Goal: Task Accomplishment & Management: Manage account settings

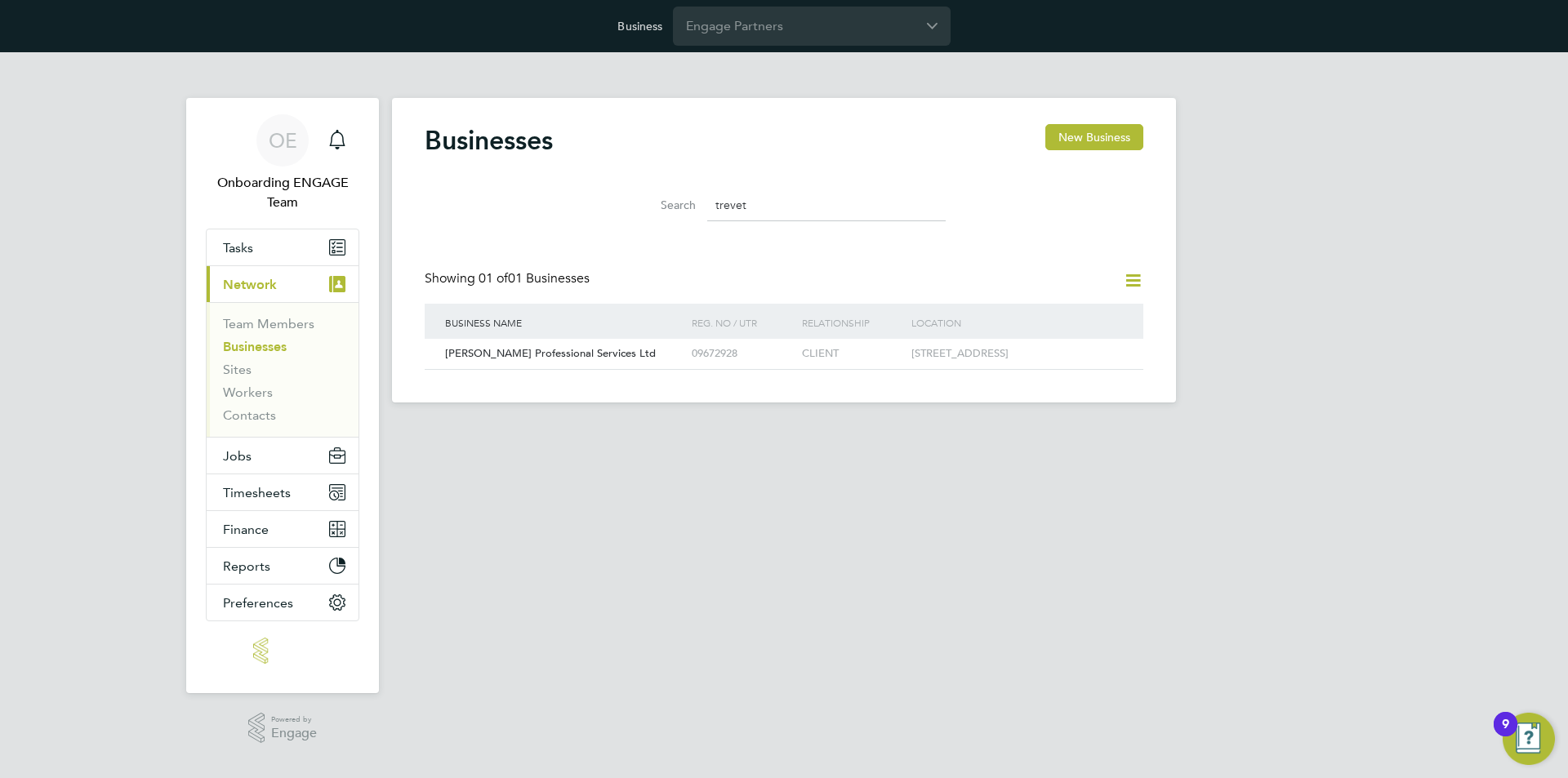
scroll to position [31, 248]
click at [787, 34] on input "Engage Partners" at bounding box center [811, 25] width 277 height 39
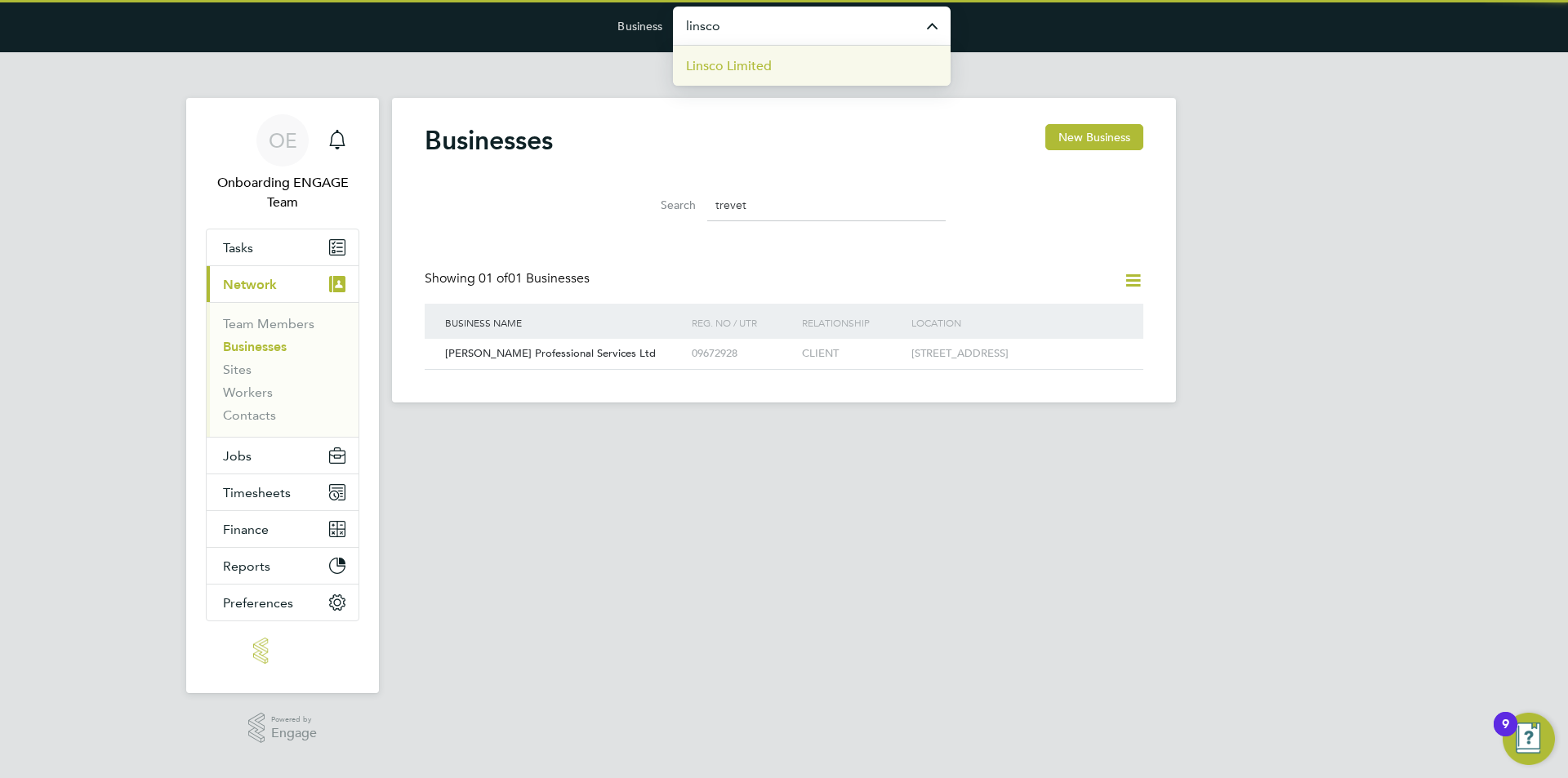
click at [800, 68] on li "Linsco Limited" at bounding box center [811, 66] width 277 height 40
type input "Linsco Limited"
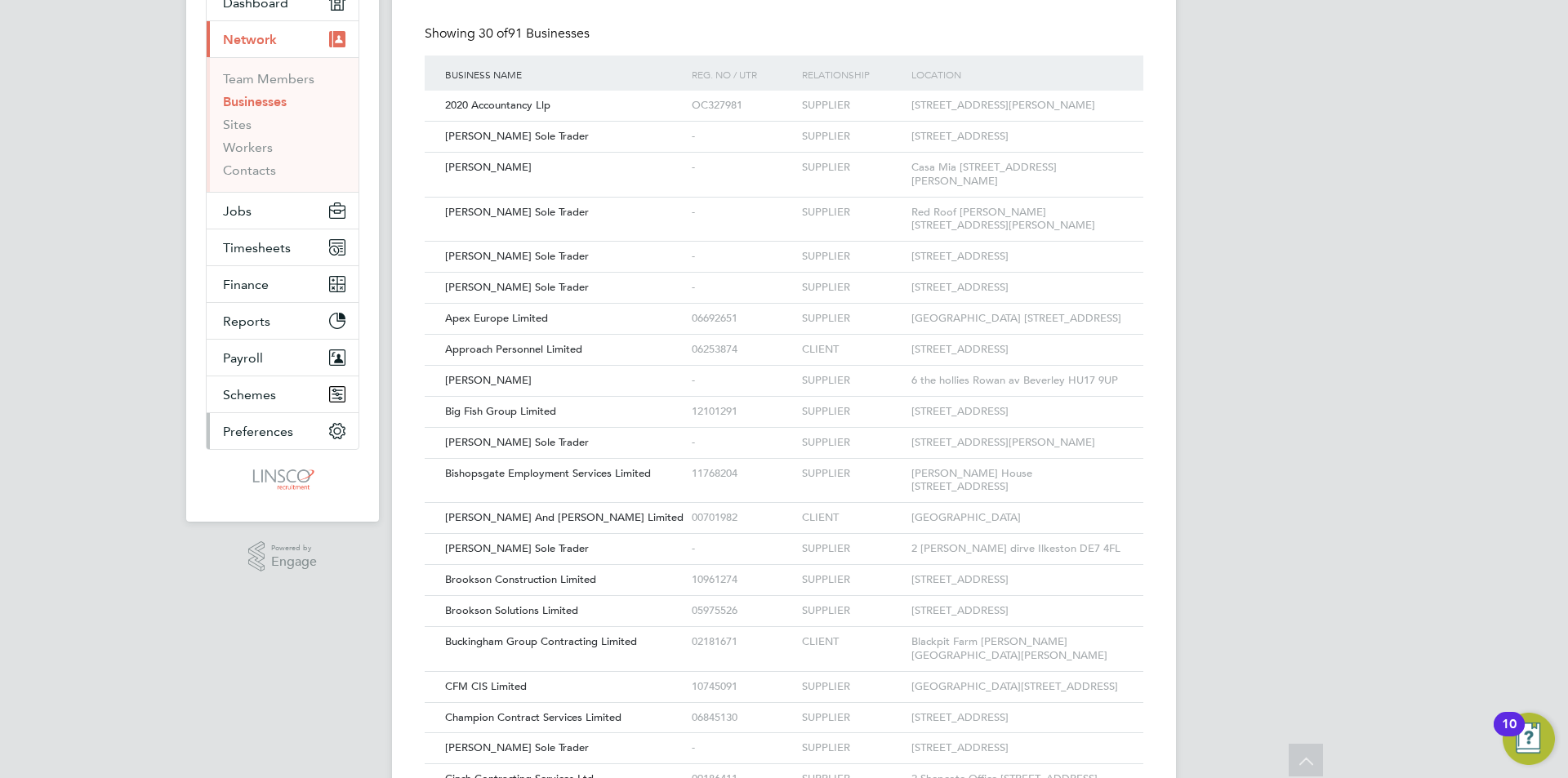
click at [244, 431] on span "Preferences" at bounding box center [258, 432] width 71 height 15
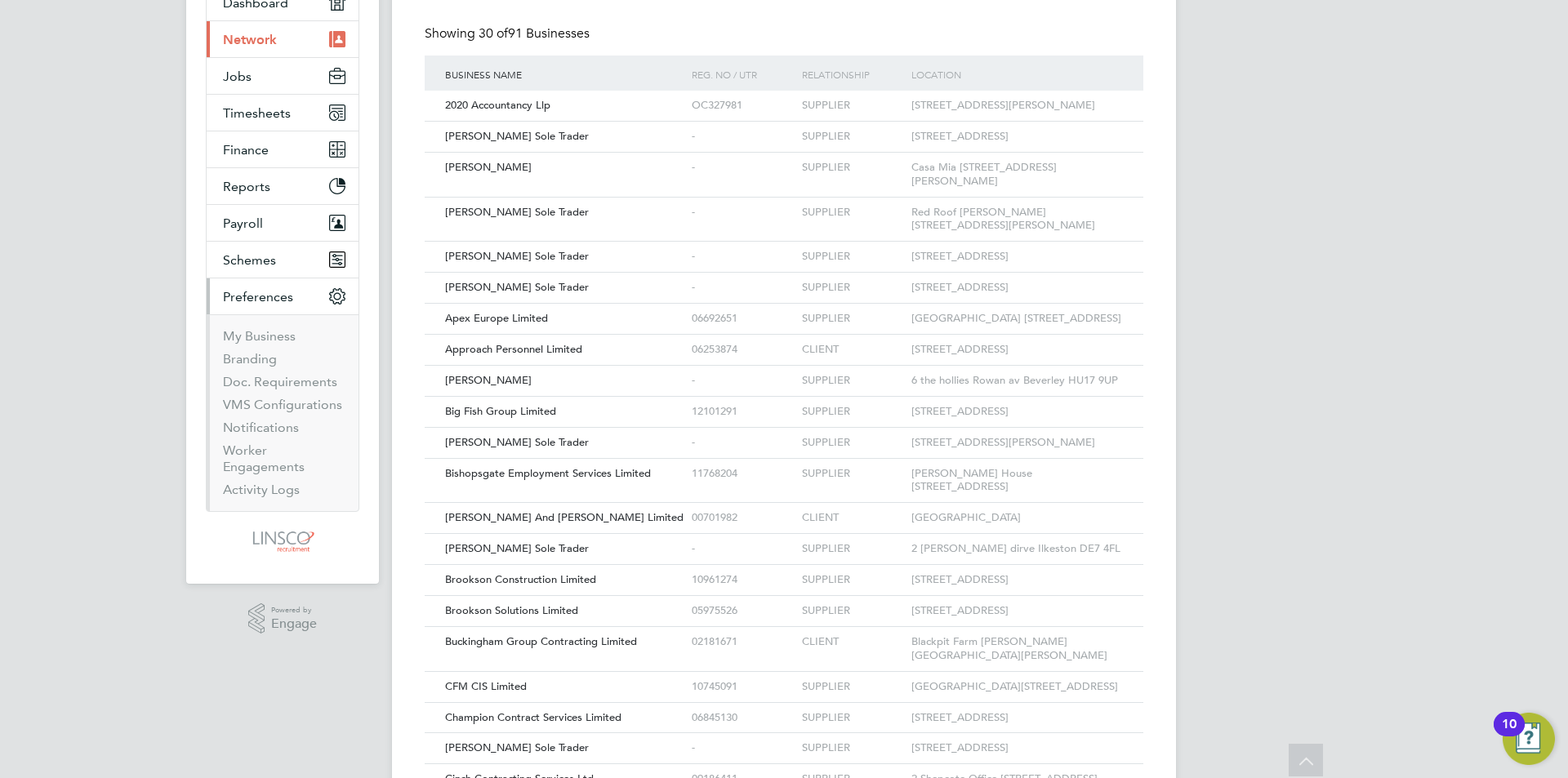
click at [259, 327] on ul "My Business Branding Doc. Requirements VMS Configurations Notifications Worker …" at bounding box center [282, 412] width 151 height 197
click at [257, 333] on link "My Business" at bounding box center [259, 336] width 72 height 15
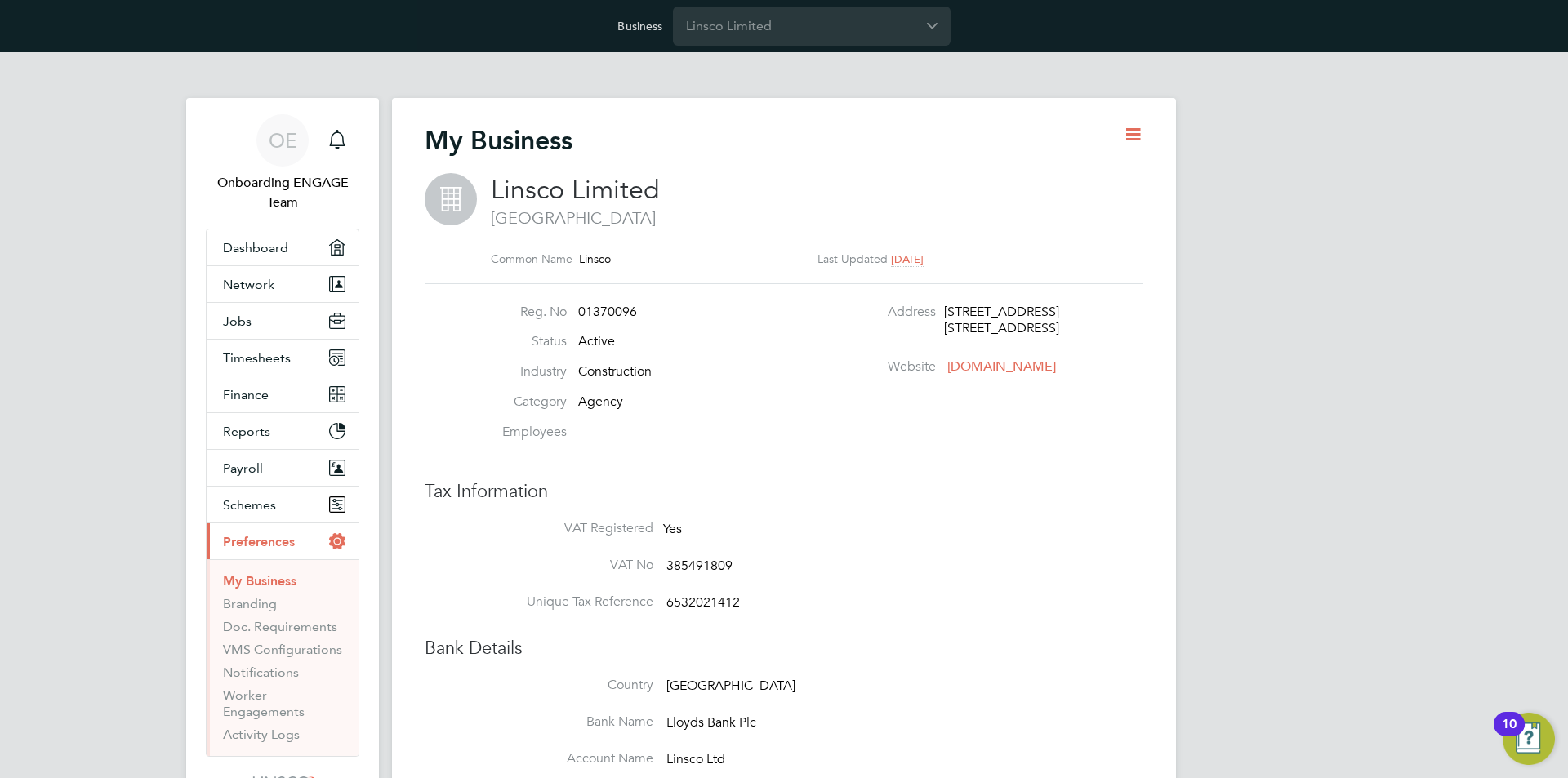
click at [752, 46] on div "Business Linsco Limited" at bounding box center [784, 26] width 1568 height 53
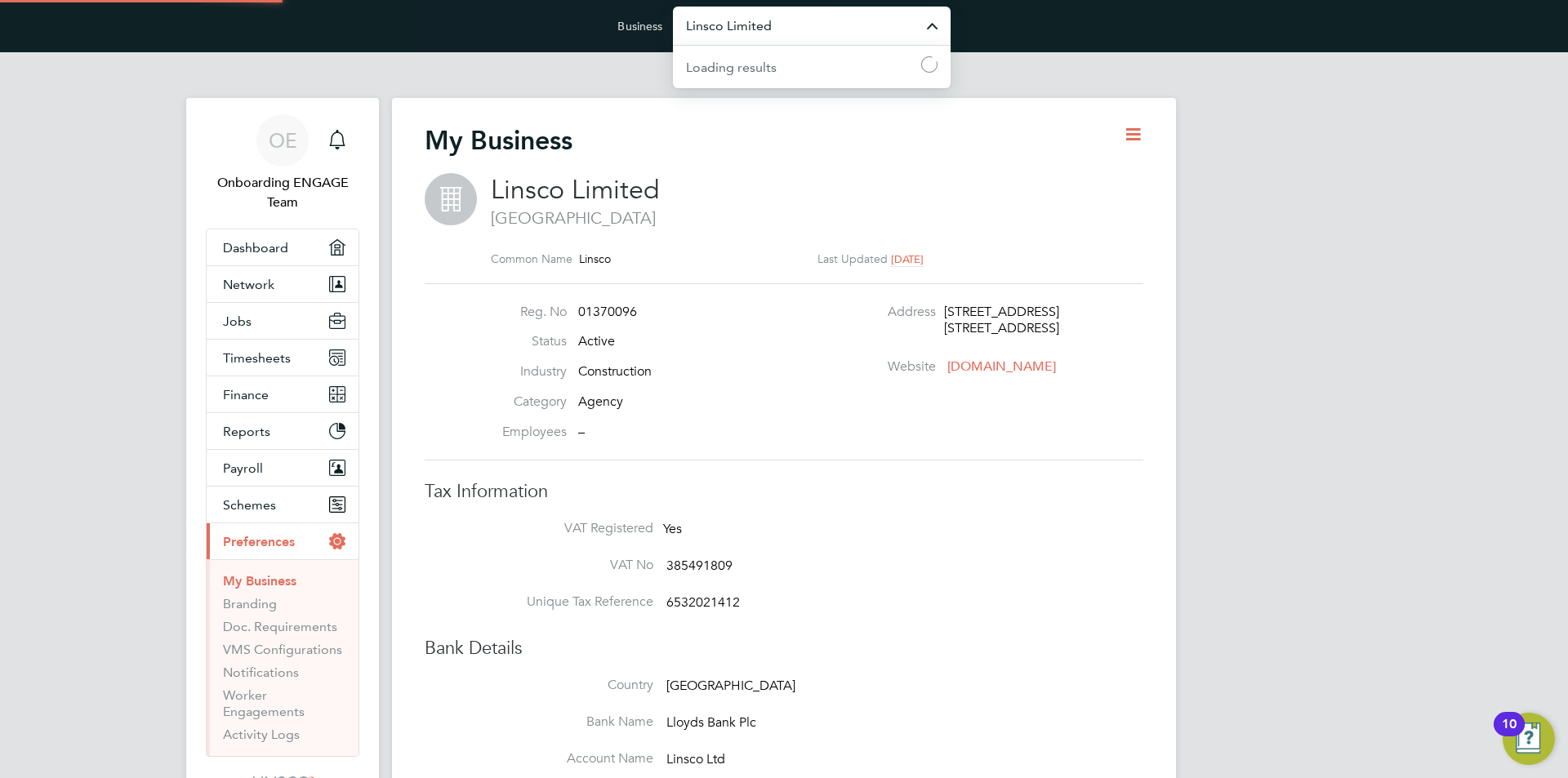
click at [752, 43] on input "Linsco Limited" at bounding box center [811, 25] width 277 height 39
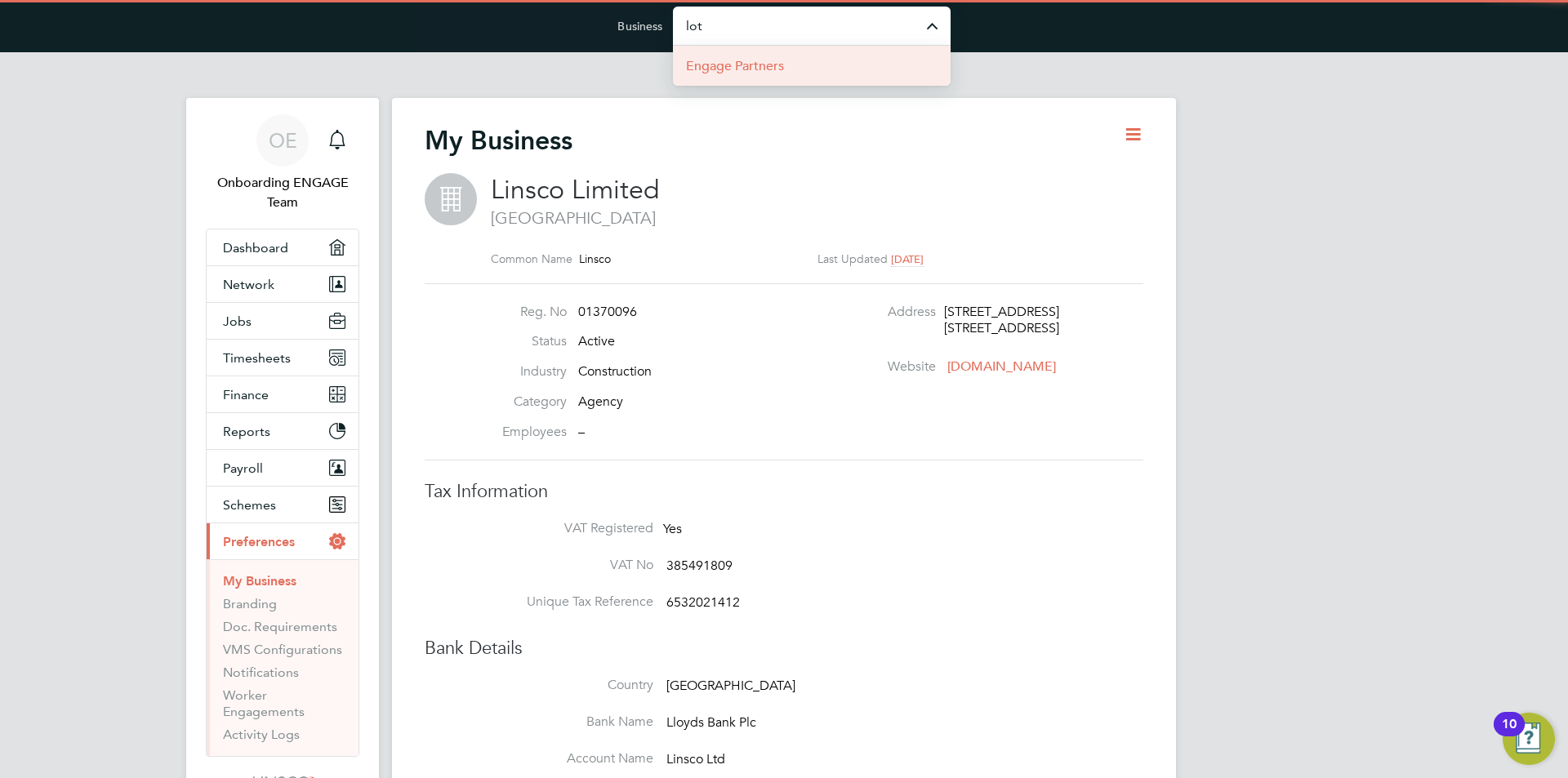
click at [761, 74] on span "Engage Partners" at bounding box center [735, 66] width 98 height 20
type input "Engage Partners"
